Goal: Task Accomplishment & Management: Manage account settings

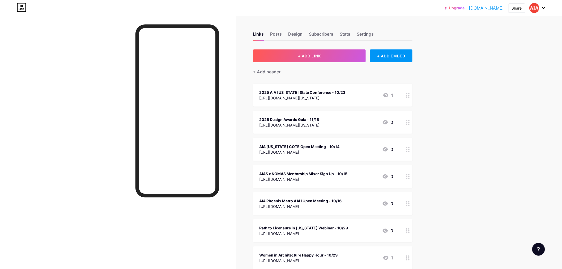
click at [544, 9] on div at bounding box center [536, 8] width 15 height 10
click at [510, 75] on li "Logout" at bounding box center [512, 74] width 66 height 14
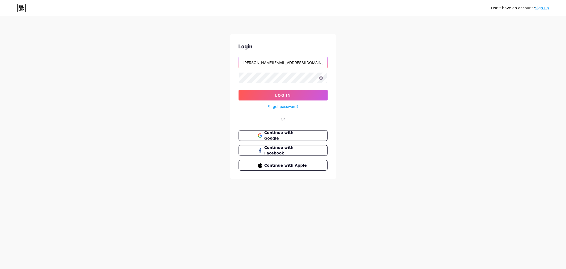
click at [294, 61] on input "[PERSON_NAME][EMAIL_ADDRESS][DOMAIN_NAME][US_STATE]" at bounding box center [283, 62] width 89 height 11
type input "[PERSON_NAME][EMAIL_ADDRESS][DOMAIN_NAME][US_STATE]"
click at [283, 97] on span "Log In" at bounding box center [283, 95] width 16 height 5
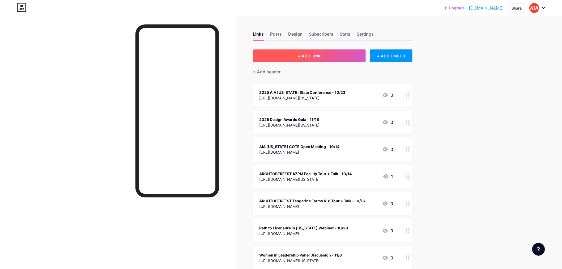
click at [292, 55] on button "+ ADD LINK" at bounding box center [309, 55] width 113 height 13
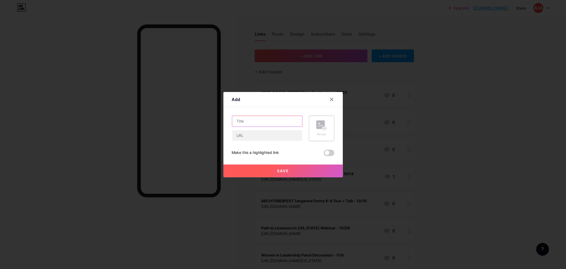
click at [257, 121] on input "text" at bounding box center [267, 121] width 70 height 11
type input "AIA Southern [US_STATE] COTE Farm-to-Frame Initiative - 11/13"
click at [261, 137] on input "text" at bounding box center [267, 135] width 70 height 11
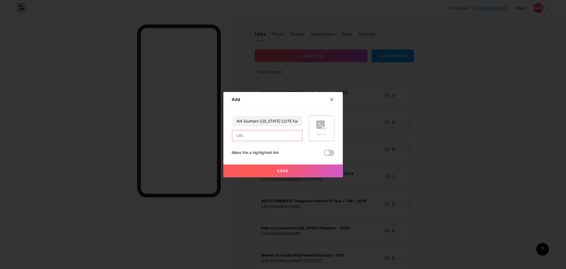
paste input "[URL][DOMAIN_NAME][US_STATE]"
type input "[URL][DOMAIN_NAME][US_STATE]"
click at [280, 171] on span "Save" at bounding box center [283, 170] width 12 height 5
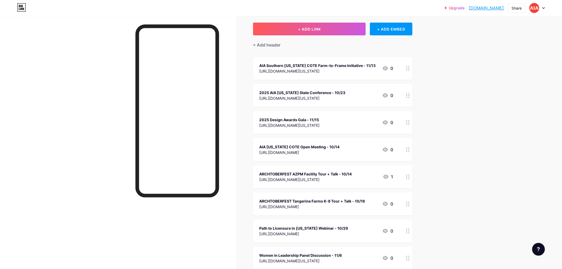
scroll to position [59, 0]
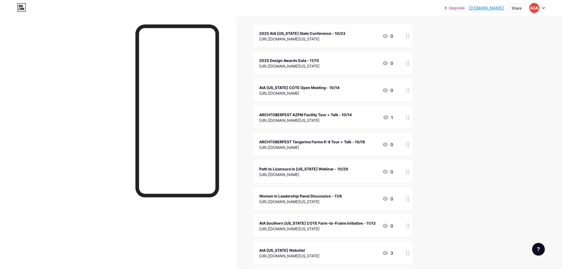
click at [320, 63] on div "[URL][DOMAIN_NAME][US_STATE]" at bounding box center [289, 66] width 60 height 6
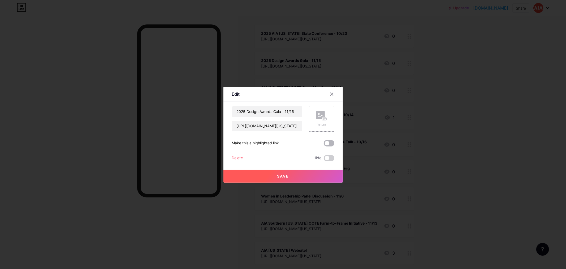
click at [327, 142] on span at bounding box center [329, 143] width 11 height 6
click at [324, 144] on input "checkbox" at bounding box center [324, 144] width 0 height 0
click at [275, 177] on button "Save" at bounding box center [283, 176] width 119 height 13
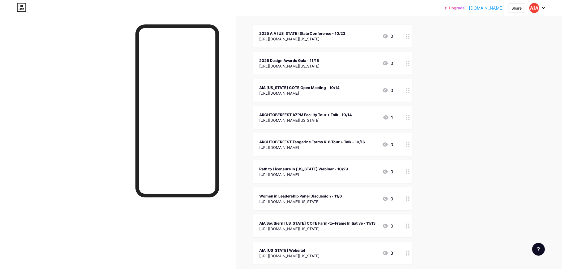
click at [543, 8] on icon at bounding box center [543, 7] width 2 height 1
click at [465, 132] on div "Upgrade aiasouthernaz.b... [DOMAIN_NAME] Share Switch accounts aiasouthernaz [D…" at bounding box center [281, 233] width 562 height 584
